Goal: Check status: Check status

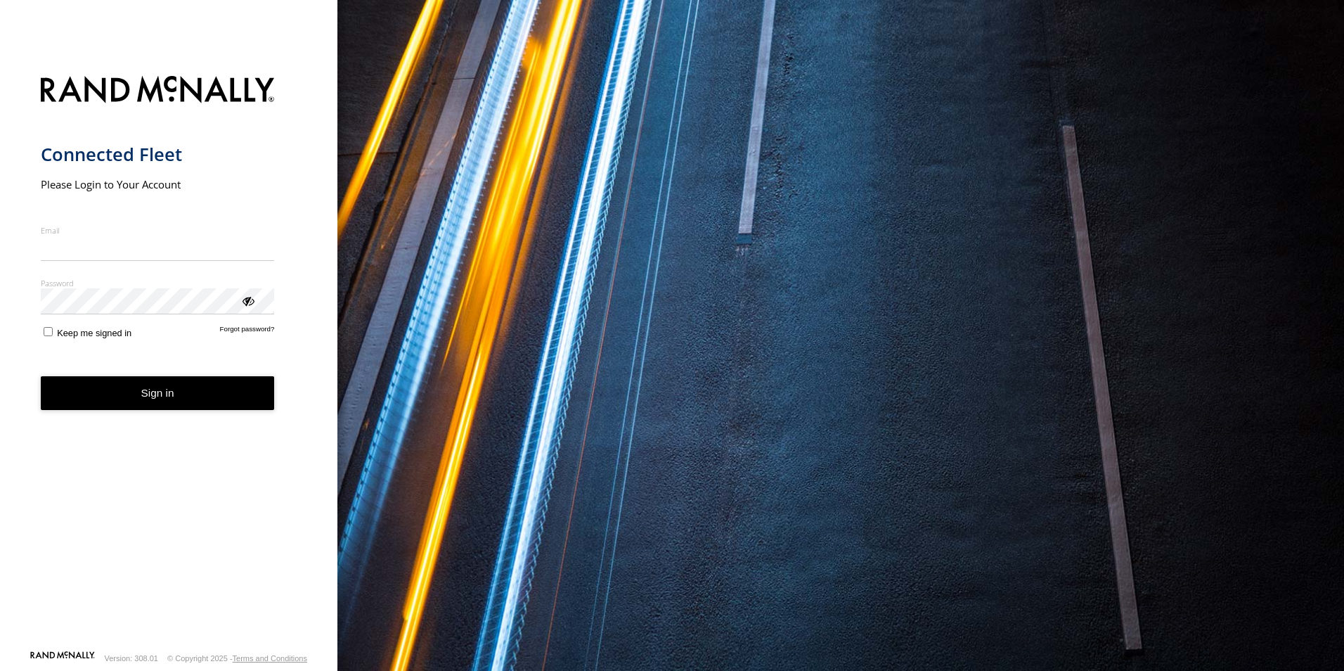
type input "**********"
click at [158, 412] on form "**********" at bounding box center [169, 358] width 257 height 582
click at [153, 391] on button "Sign in" at bounding box center [158, 393] width 234 height 34
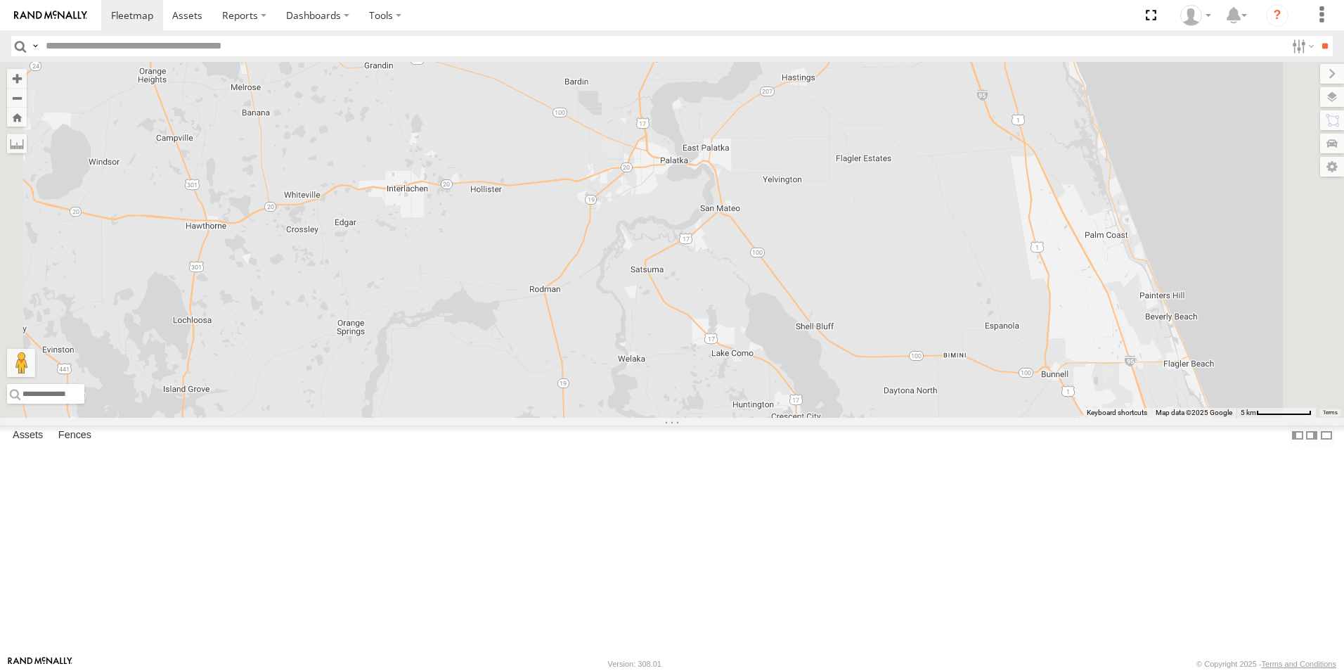
drag, startPoint x: 426, startPoint y: 200, endPoint x: 326, endPoint y: 519, distance: 333.7
click at [326, 519] on main "← Move left → Move right ↑ Move up ↓ Move down + Zoom in - Zoom out Home Jump l…" at bounding box center [672, 358] width 1344 height 593
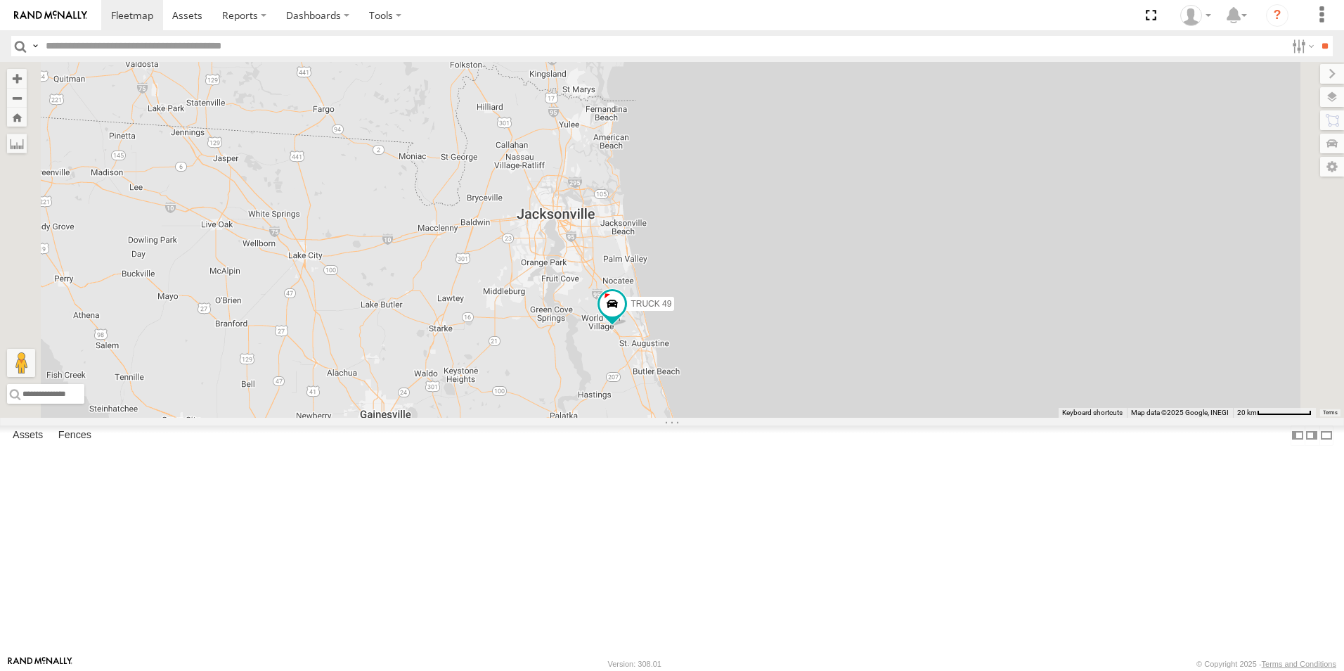
drag, startPoint x: 881, startPoint y: 304, endPoint x: 762, endPoint y: 504, distance: 232.9
click at [762, 418] on div "TRUCK 49 9 2" at bounding box center [672, 240] width 1344 height 356
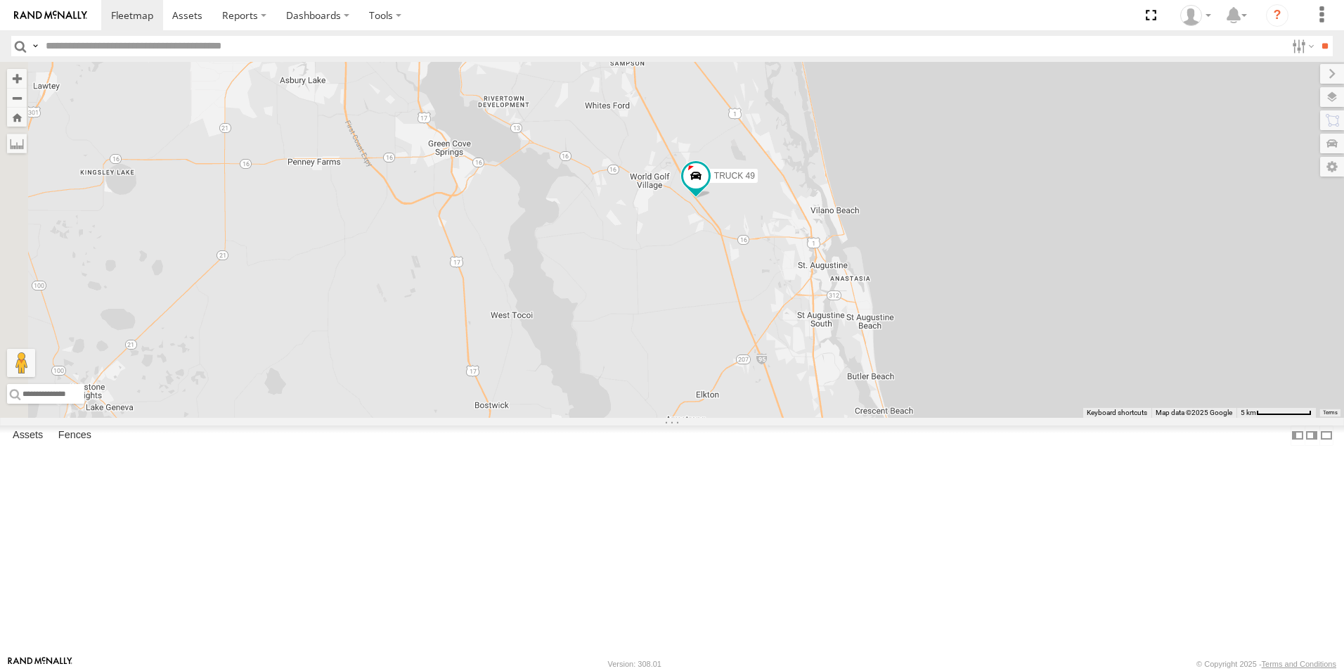
drag, startPoint x: 652, startPoint y: 515, endPoint x: 813, endPoint y: 423, distance: 185.5
click at [813, 418] on div "TRUCK 49" at bounding box center [672, 240] width 1344 height 356
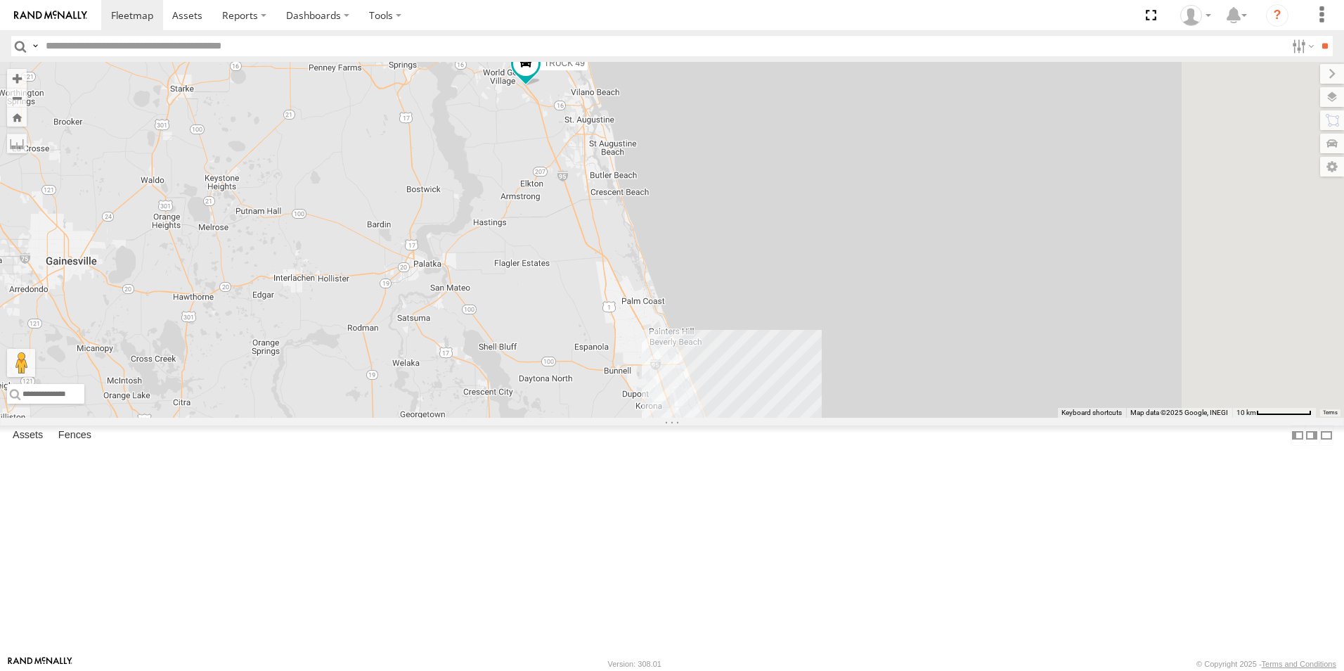
drag, startPoint x: 813, startPoint y: 430, endPoint x: 670, endPoint y: 257, distance: 224.7
click at [670, 257] on div "TRUCK 49" at bounding box center [672, 240] width 1344 height 356
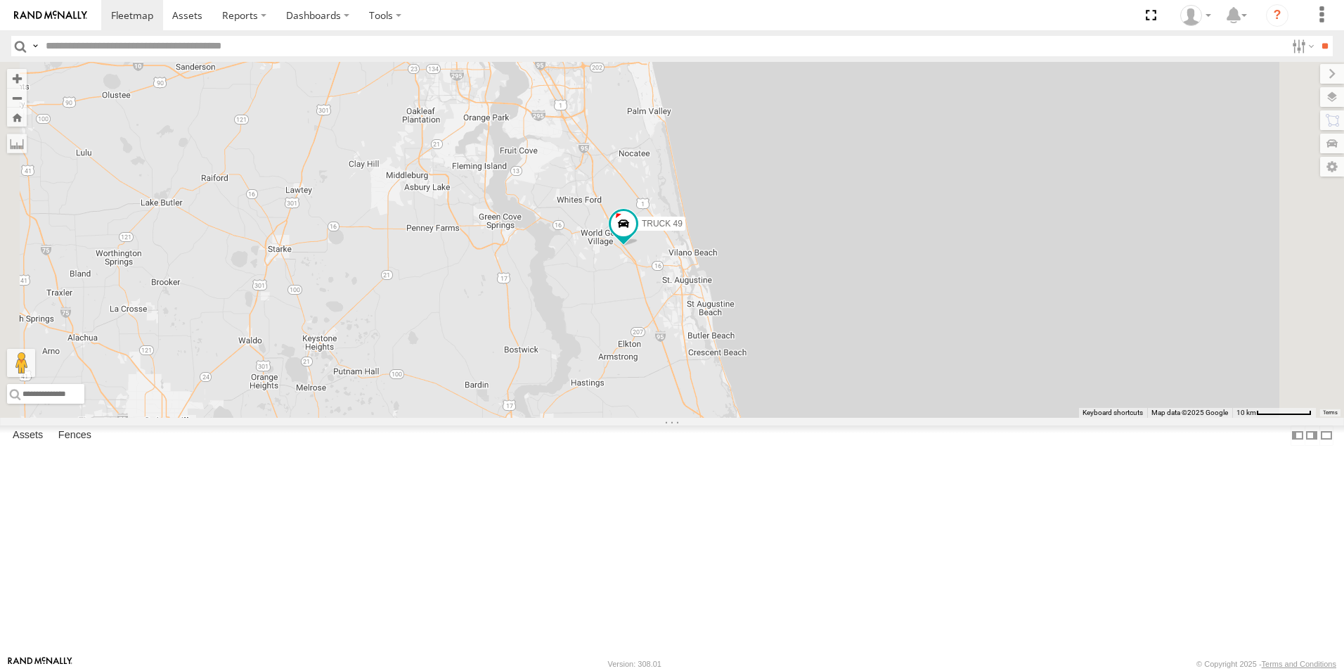
drag, startPoint x: 685, startPoint y: 280, endPoint x: 784, endPoint y: 492, distance: 234.3
click at [787, 418] on div "TRUCK 49 TRUCK 58 9 TRUCK 75" at bounding box center [672, 240] width 1344 height 356
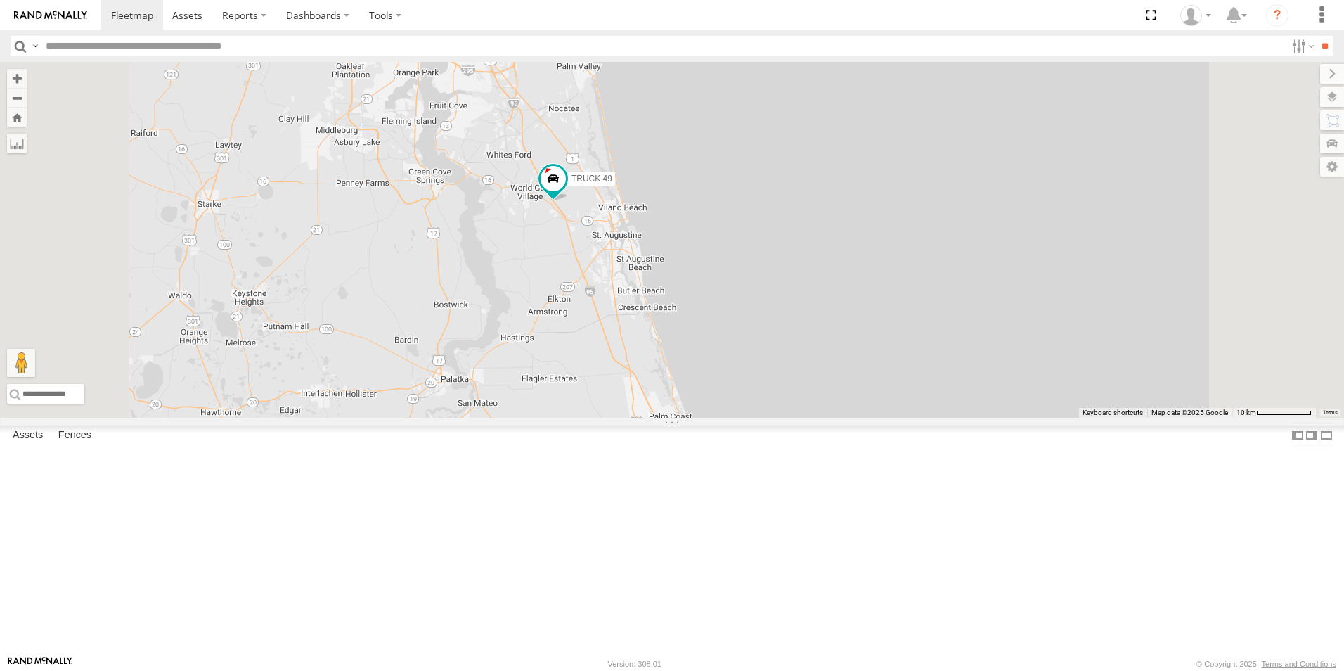
drag, startPoint x: 910, startPoint y: 321, endPoint x: 942, endPoint y: 396, distance: 81.9
click at [942, 396] on div "TRUCK 49 9" at bounding box center [672, 240] width 1344 height 356
